Goal: Information Seeking & Learning: Learn about a topic

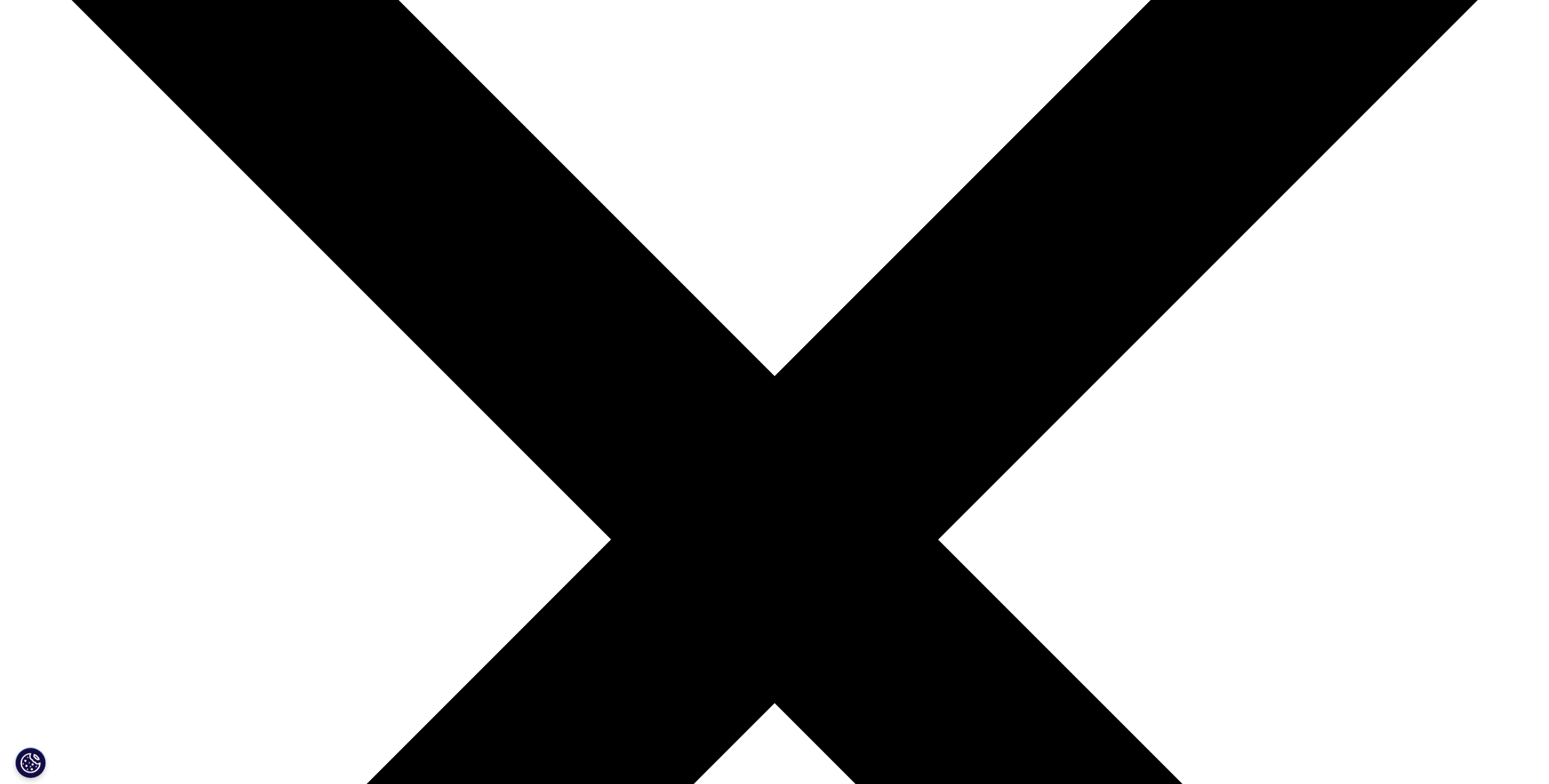
scroll to position [367, 0]
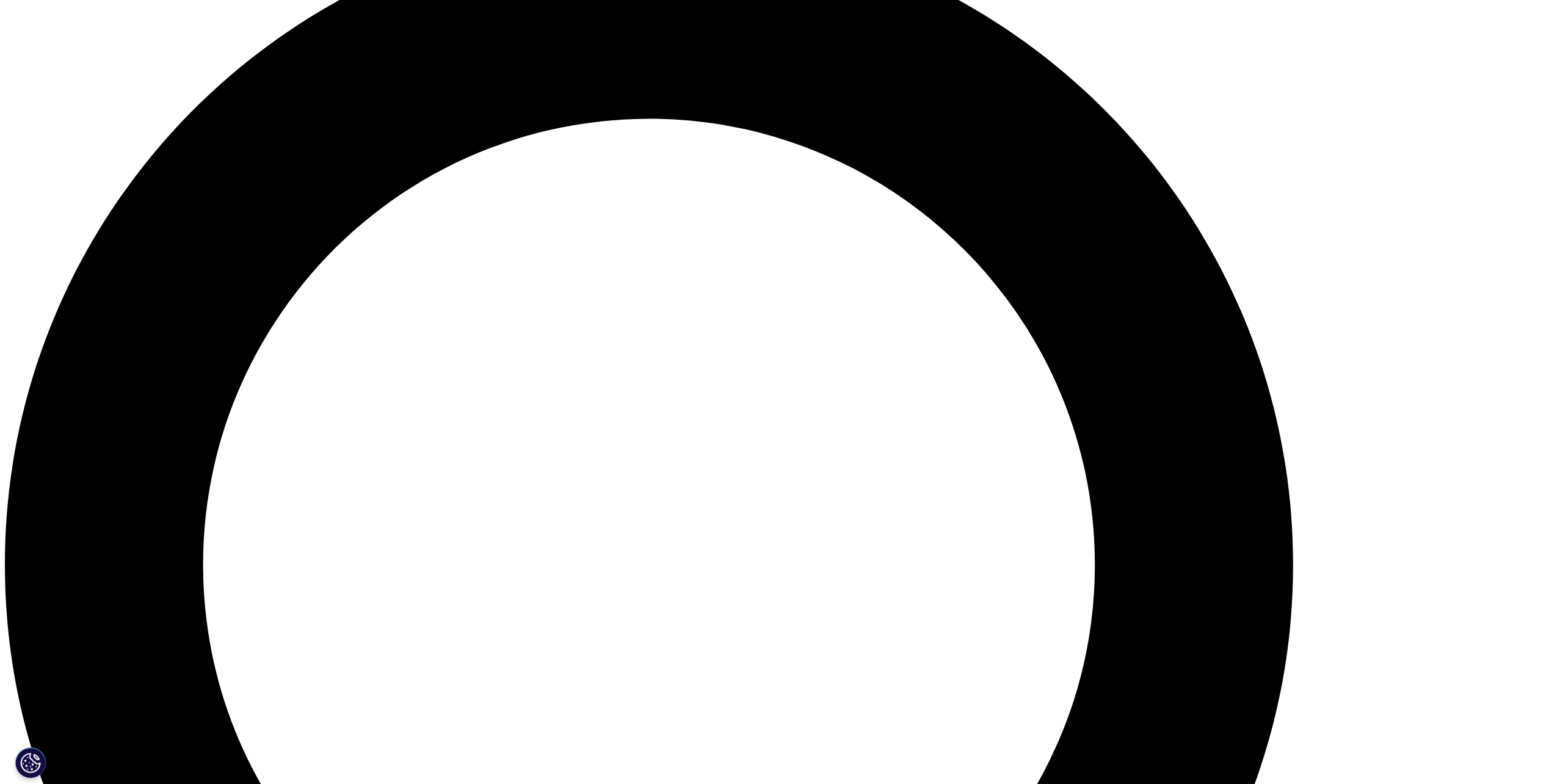
scroll to position [1655, 0]
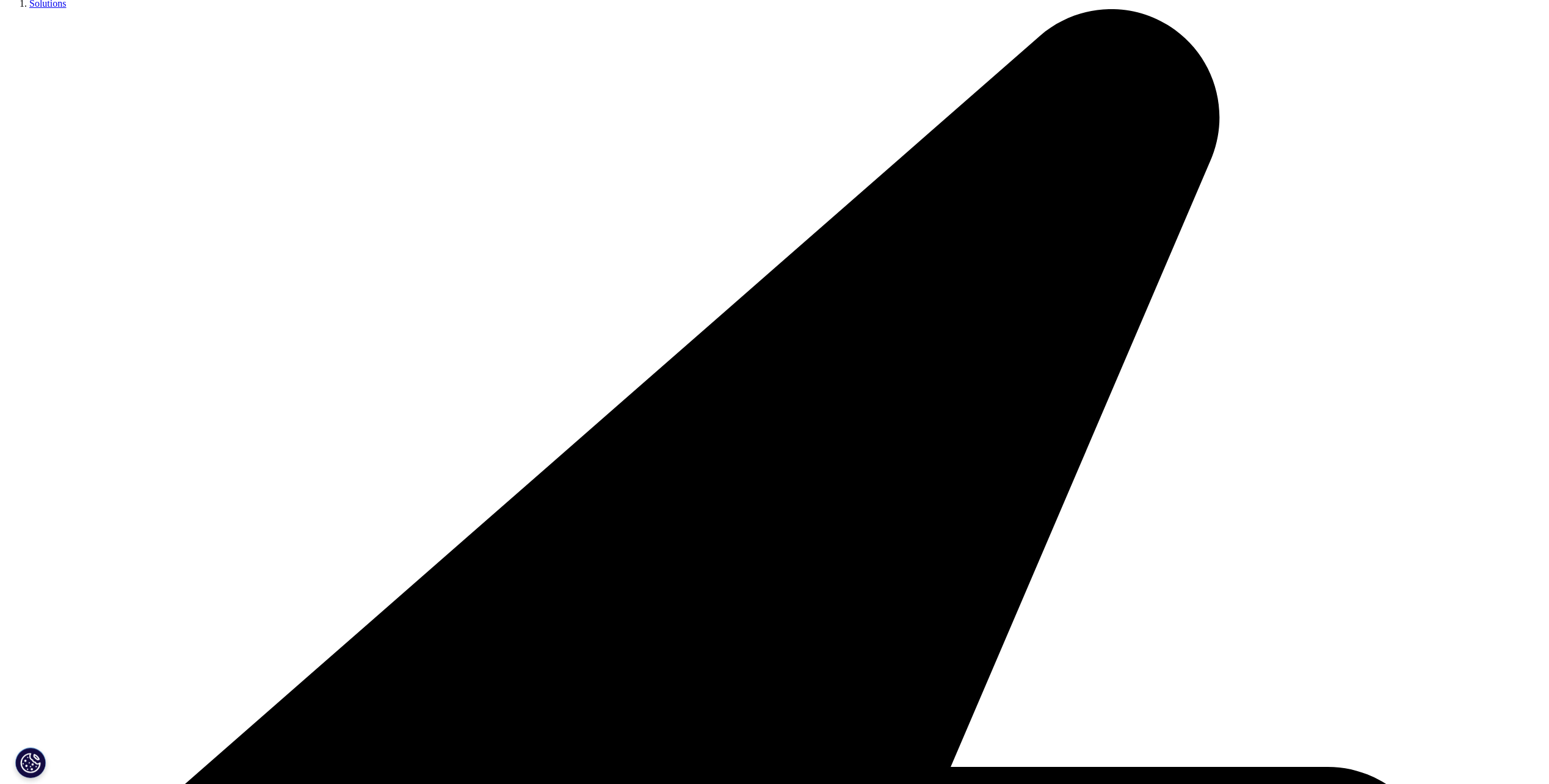
scroll to position [488, 0]
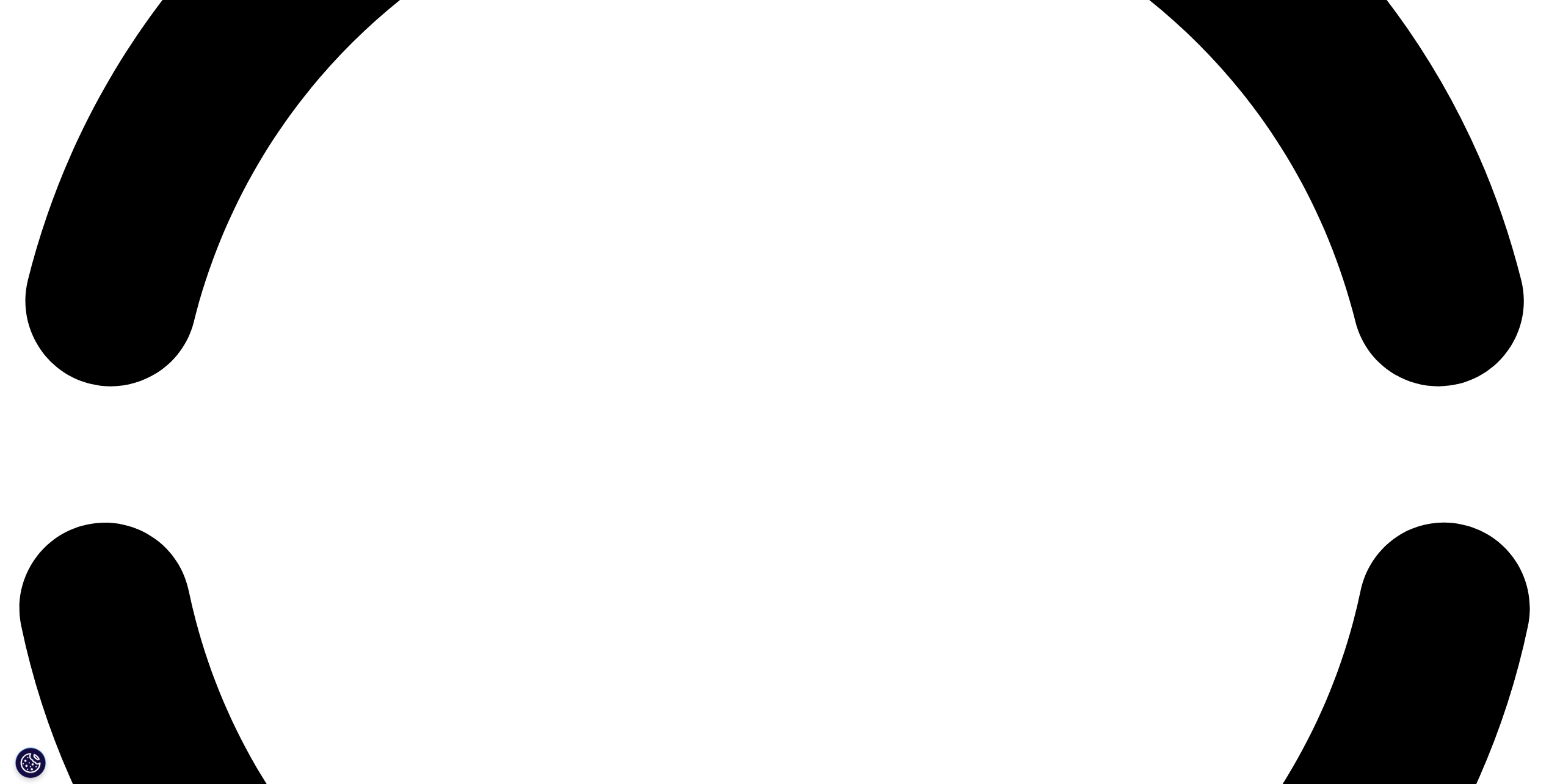
scroll to position [3548, 0]
